Goal: Task Accomplishment & Management: Manage account settings

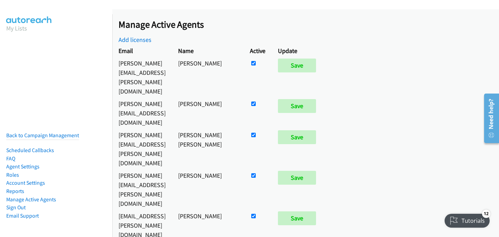
click at [256, 214] on input "checkbox" at bounding box center [253, 216] width 5 height 5
checkbox input "false"
click at [316, 212] on input "Save" at bounding box center [297, 219] width 38 height 14
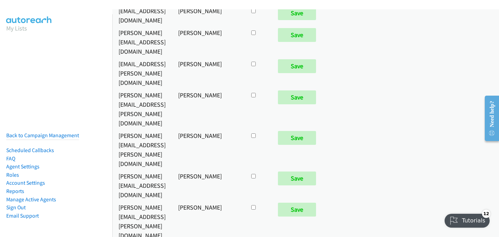
scroll to position [2118, 0]
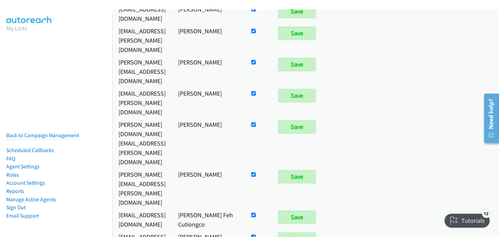
scroll to position [3314, 0]
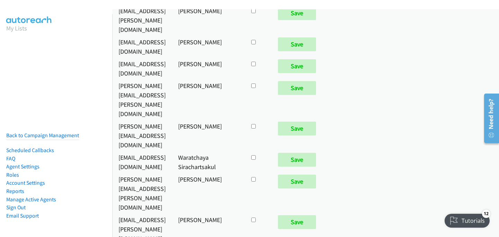
checkbox input "true"
